Goal: Information Seeking & Learning: Learn about a topic

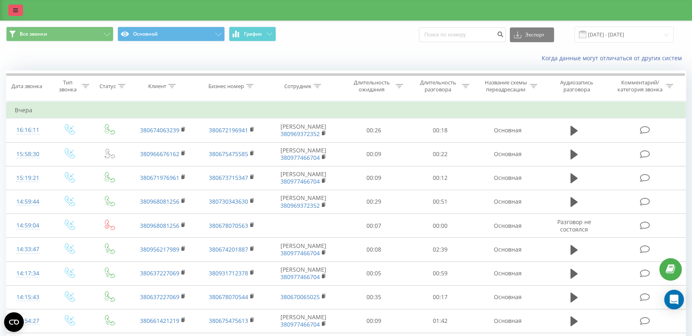
click at [13, 7] on icon at bounding box center [15, 10] width 5 height 6
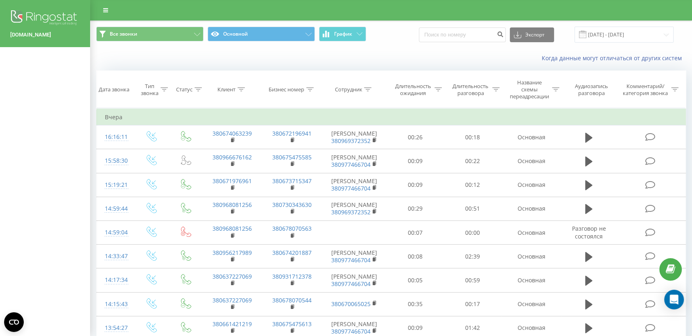
click at [47, 15] on img at bounding box center [45, 18] width 70 height 20
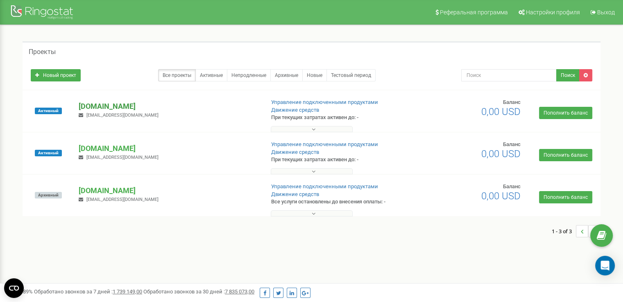
click at [91, 105] on p "[DOMAIN_NAME]" at bounding box center [168, 106] width 179 height 11
click at [115, 109] on p "[DOMAIN_NAME]" at bounding box center [168, 106] width 179 height 11
